Goal: Task Accomplishment & Management: Manage account settings

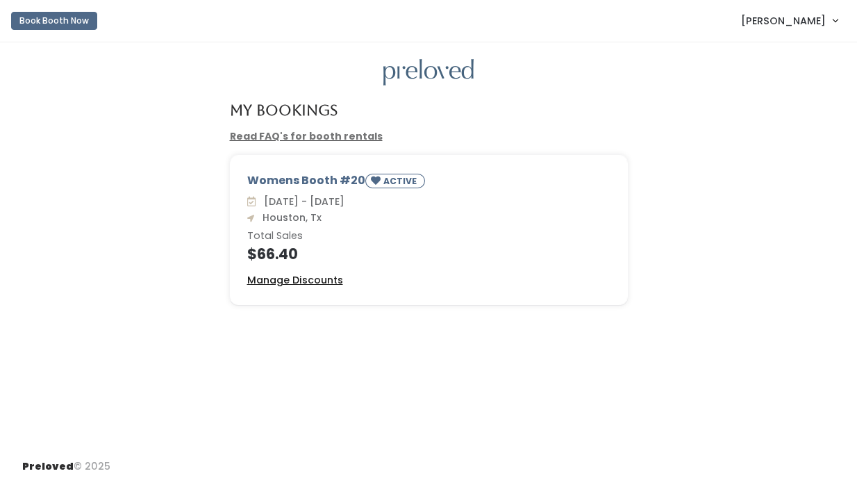
click at [288, 279] on u "Manage Discounts" at bounding box center [295, 280] width 96 height 14
